Goal: Go to known website: Access a specific website the user already knows

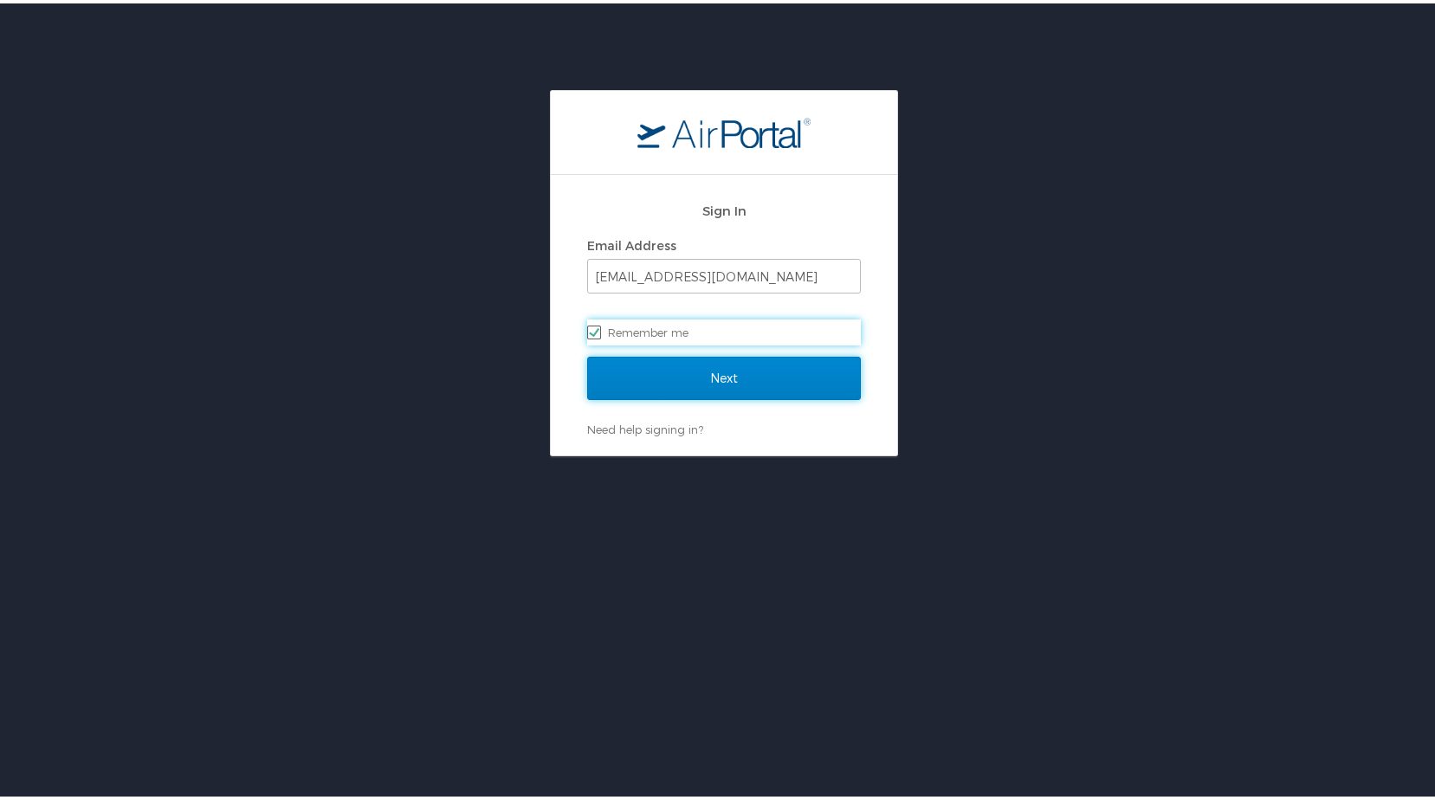
click at [658, 365] on input "Next" at bounding box center [724, 374] width 274 height 43
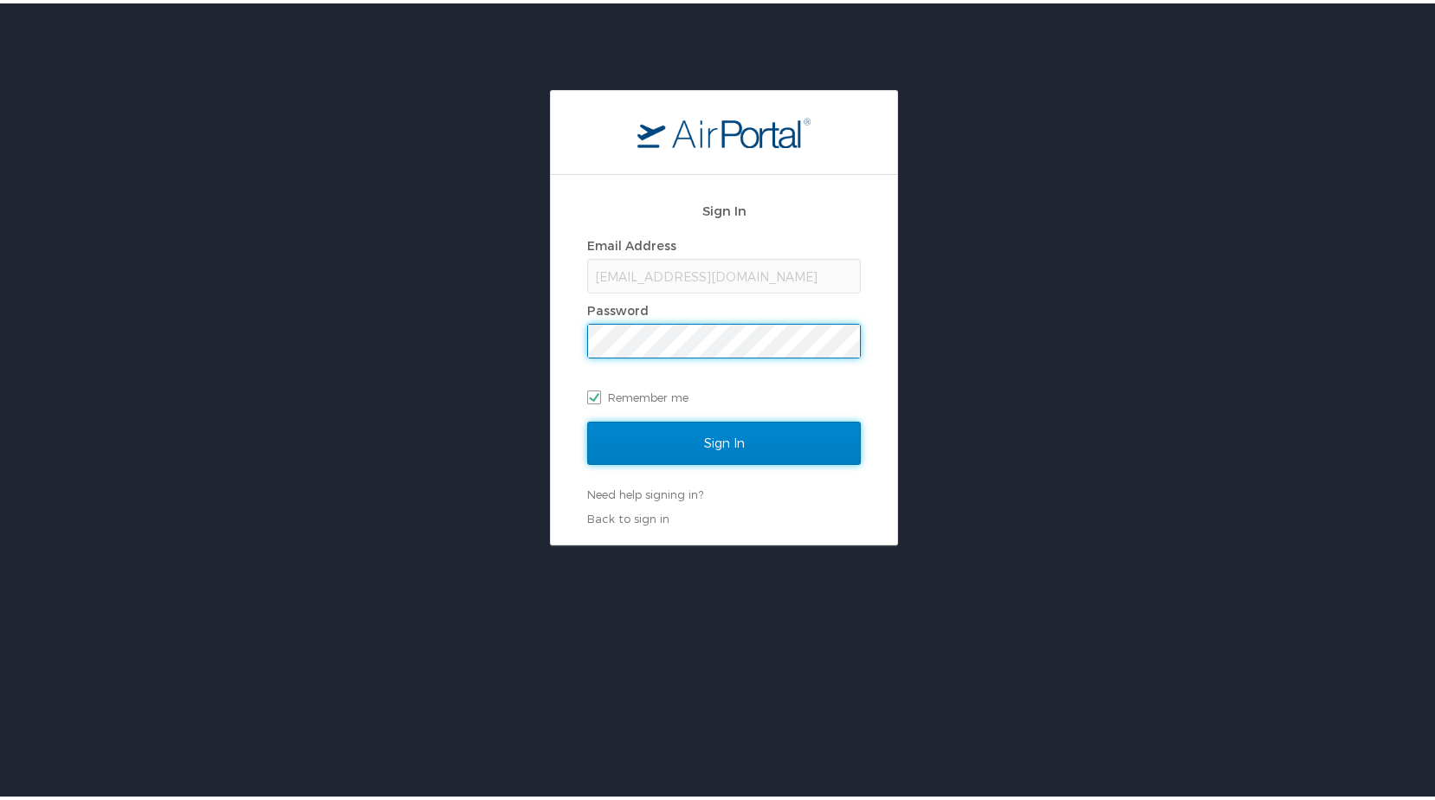
click at [700, 446] on input "Sign In" at bounding box center [724, 439] width 274 height 43
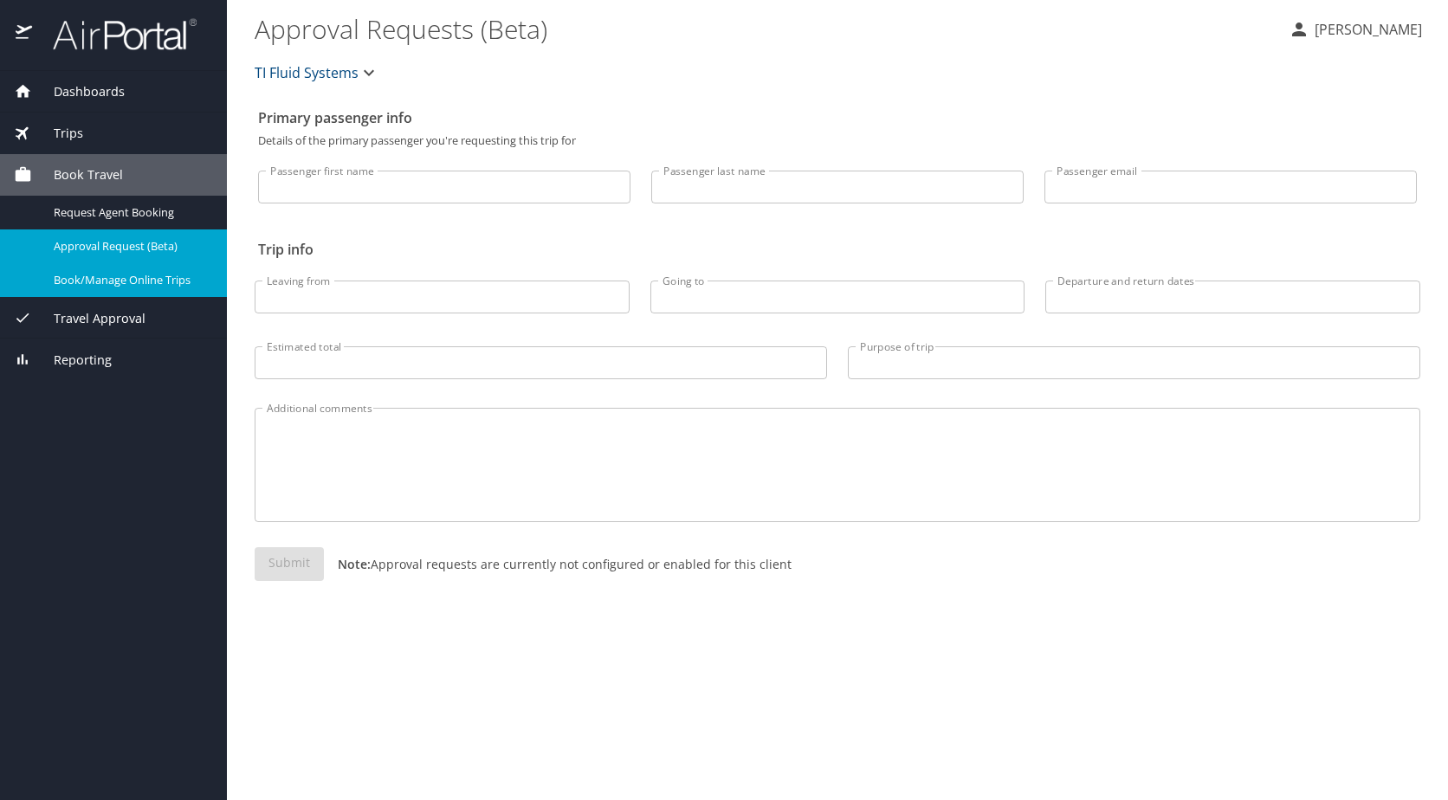
click at [104, 276] on span "Book/Manage Online Trips" at bounding box center [130, 280] width 152 height 16
